Goal: Task Accomplishment & Management: Use online tool/utility

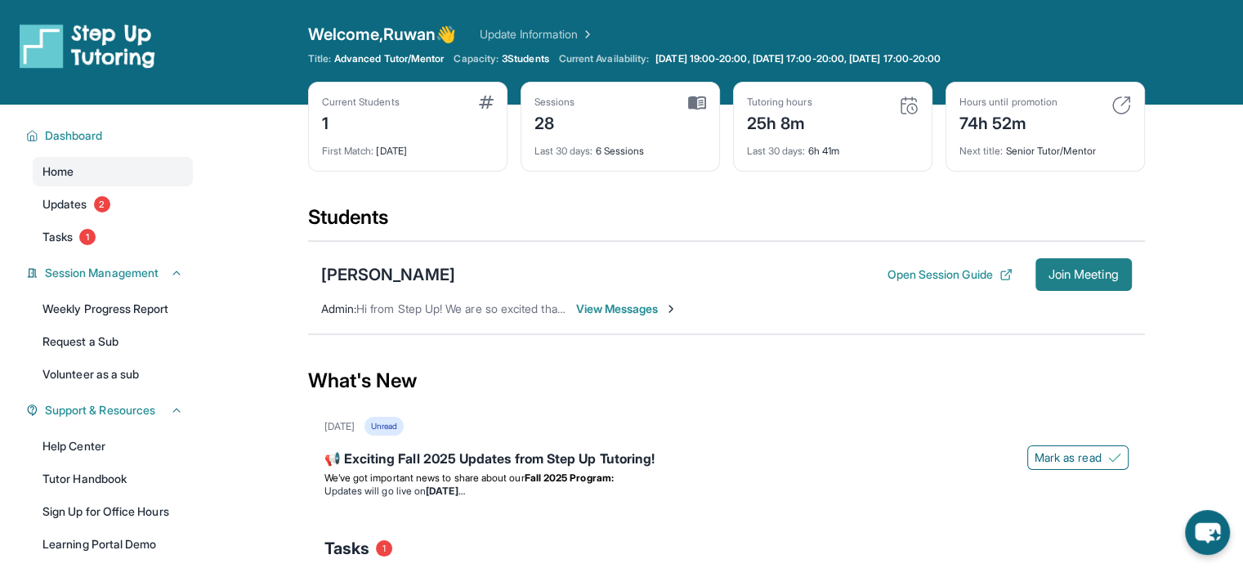
click at [1072, 270] on span "Join Meeting" at bounding box center [1084, 275] width 70 height 10
click at [398, 267] on div "Samya O Keith" at bounding box center [388, 274] width 134 height 23
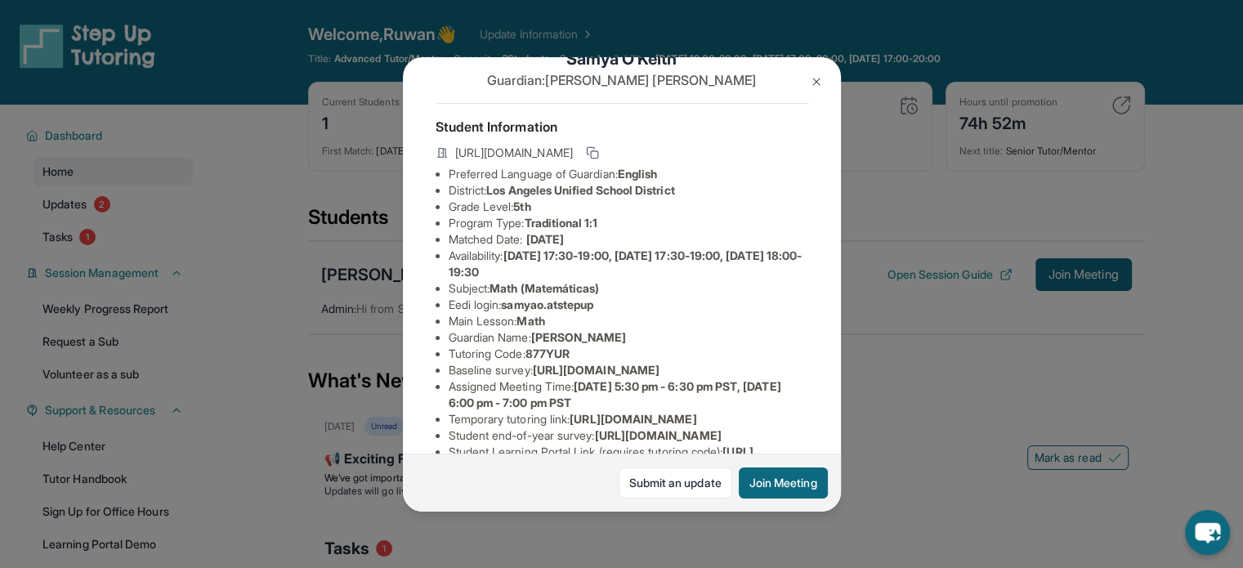
scroll to position [42, 12]
drag, startPoint x: 590, startPoint y: 323, endPoint x: 495, endPoint y: 320, distance: 94.8
click at [501, 312] on span "samyao.atstepup" at bounding box center [547, 305] width 92 height 14
copy span "samyao.atstepup"
